Goal: Book appointment/travel/reservation

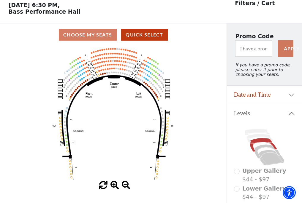
scroll to position [28, 0]
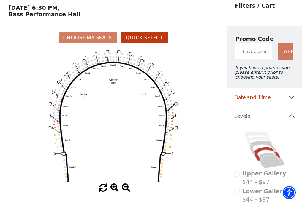
scroll to position [28, 0]
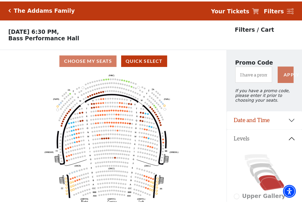
scroll to position [28, 0]
